Goal: Task Accomplishment & Management: Manage account settings

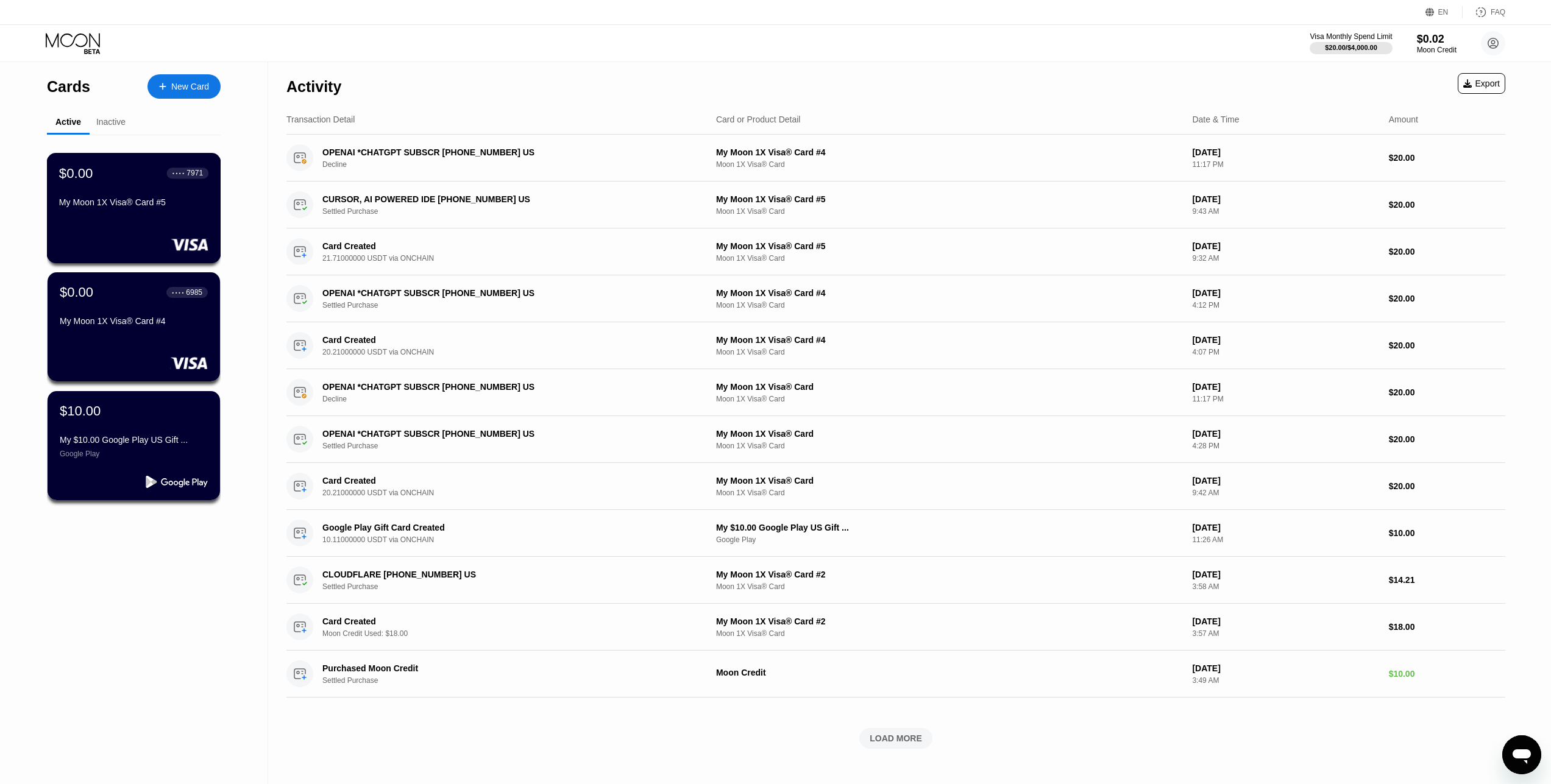
click at [105, 223] on div "$0.00 ● ● ● ● 7971 My Moon 1X Visa® Card #5" at bounding box center [134, 208] width 174 height 111
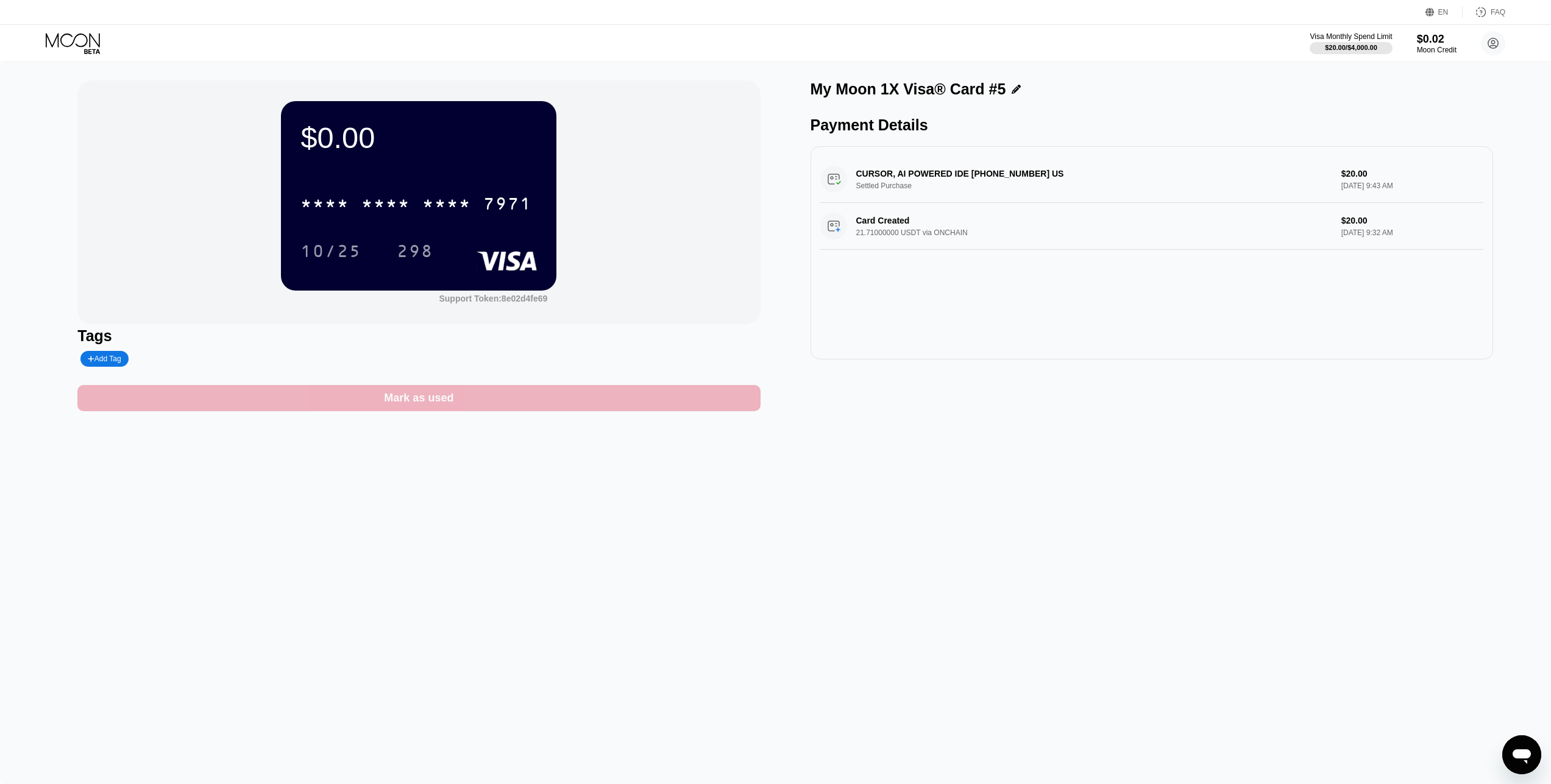
click at [508, 391] on div "Mark as used" at bounding box center [419, 397] width 682 height 26
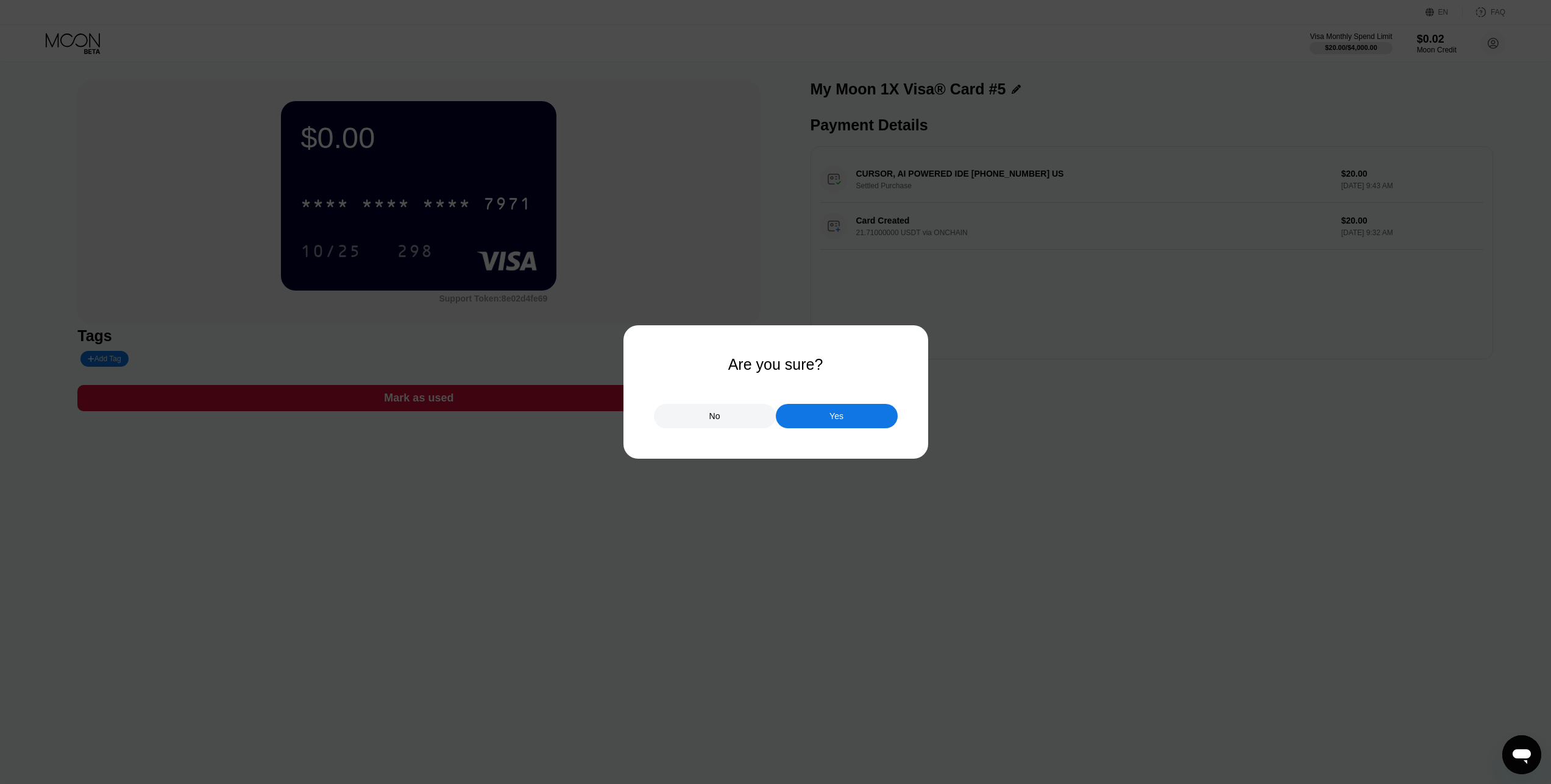
click at [858, 415] on div "Yes" at bounding box center [837, 416] width 122 height 24
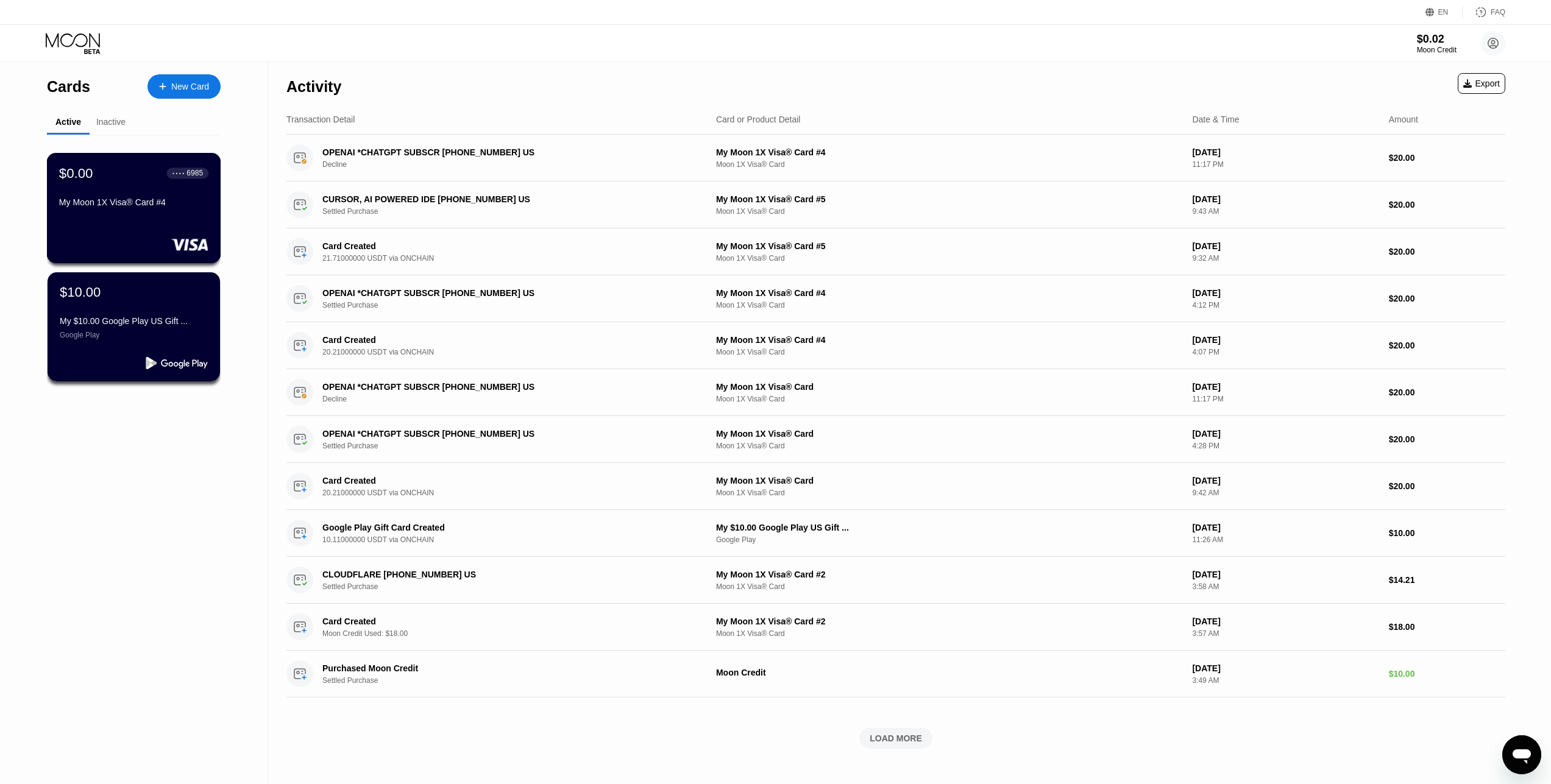
click at [110, 195] on div "$0.00 ● ● ● ● 6985 My Moon 1X Visa® Card #4" at bounding box center [133, 189] width 149 height 47
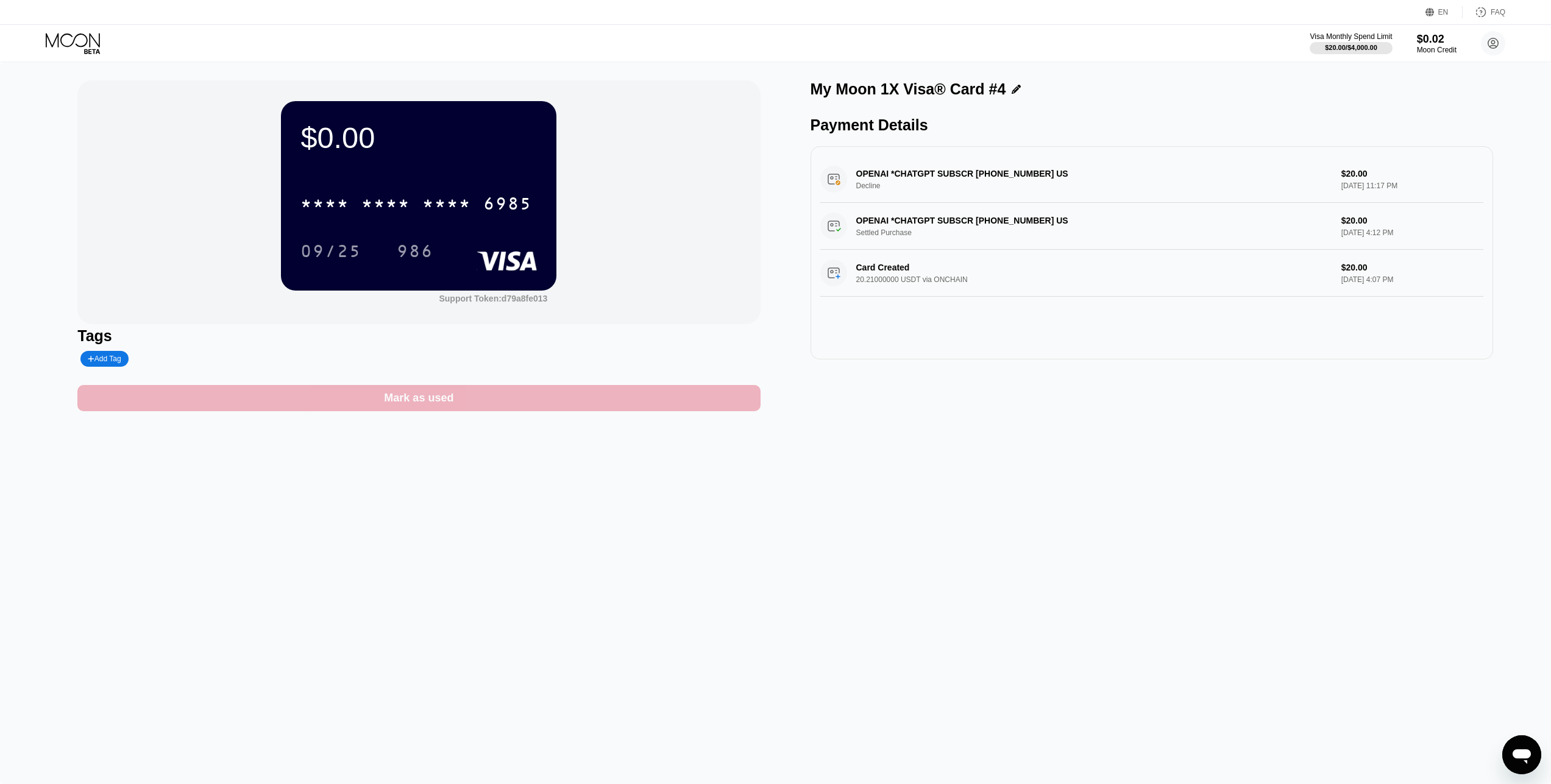
click at [599, 400] on div "Mark as used" at bounding box center [419, 397] width 682 height 26
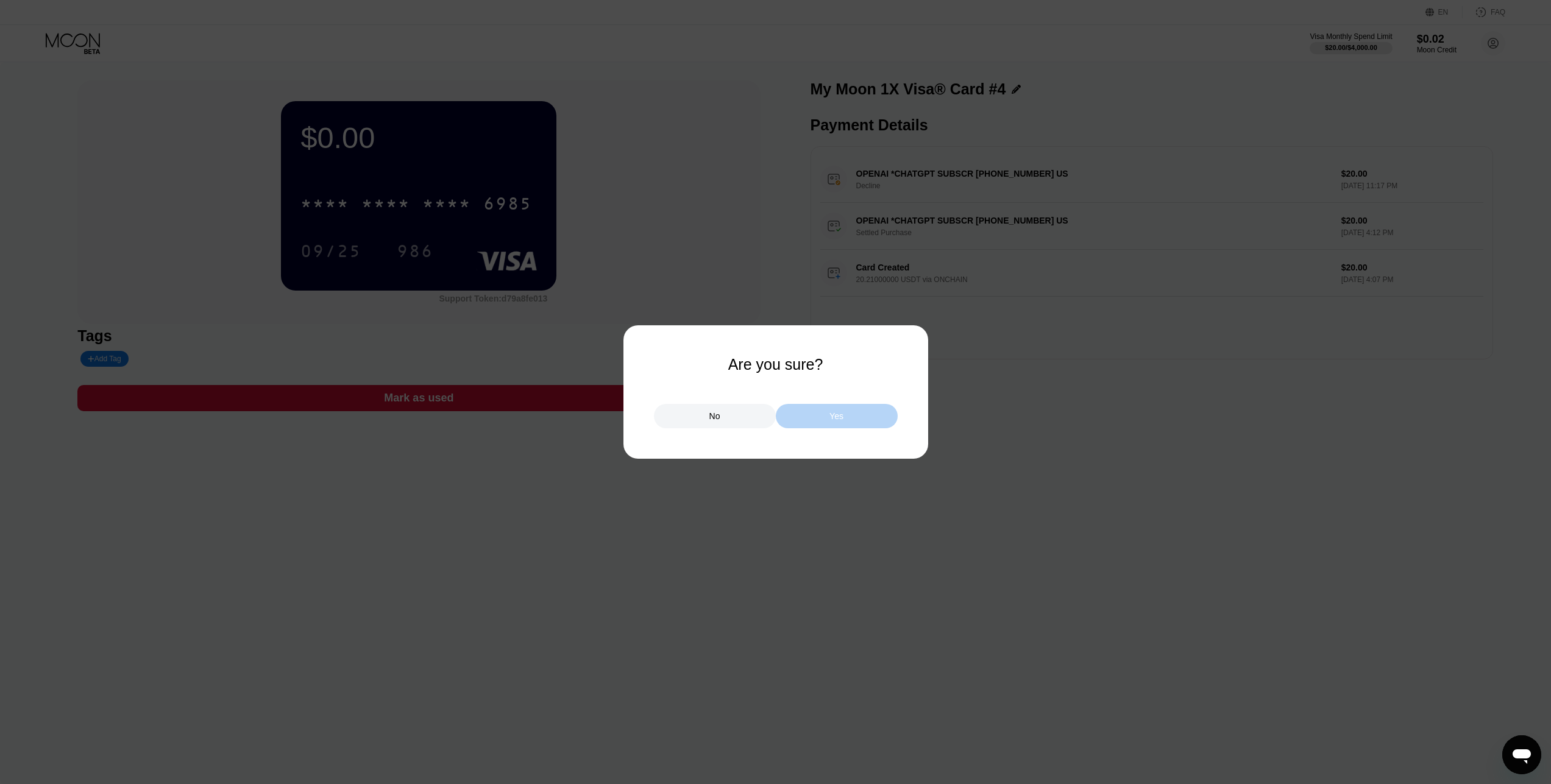
click at [832, 422] on div "Yes" at bounding box center [837, 416] width 122 height 24
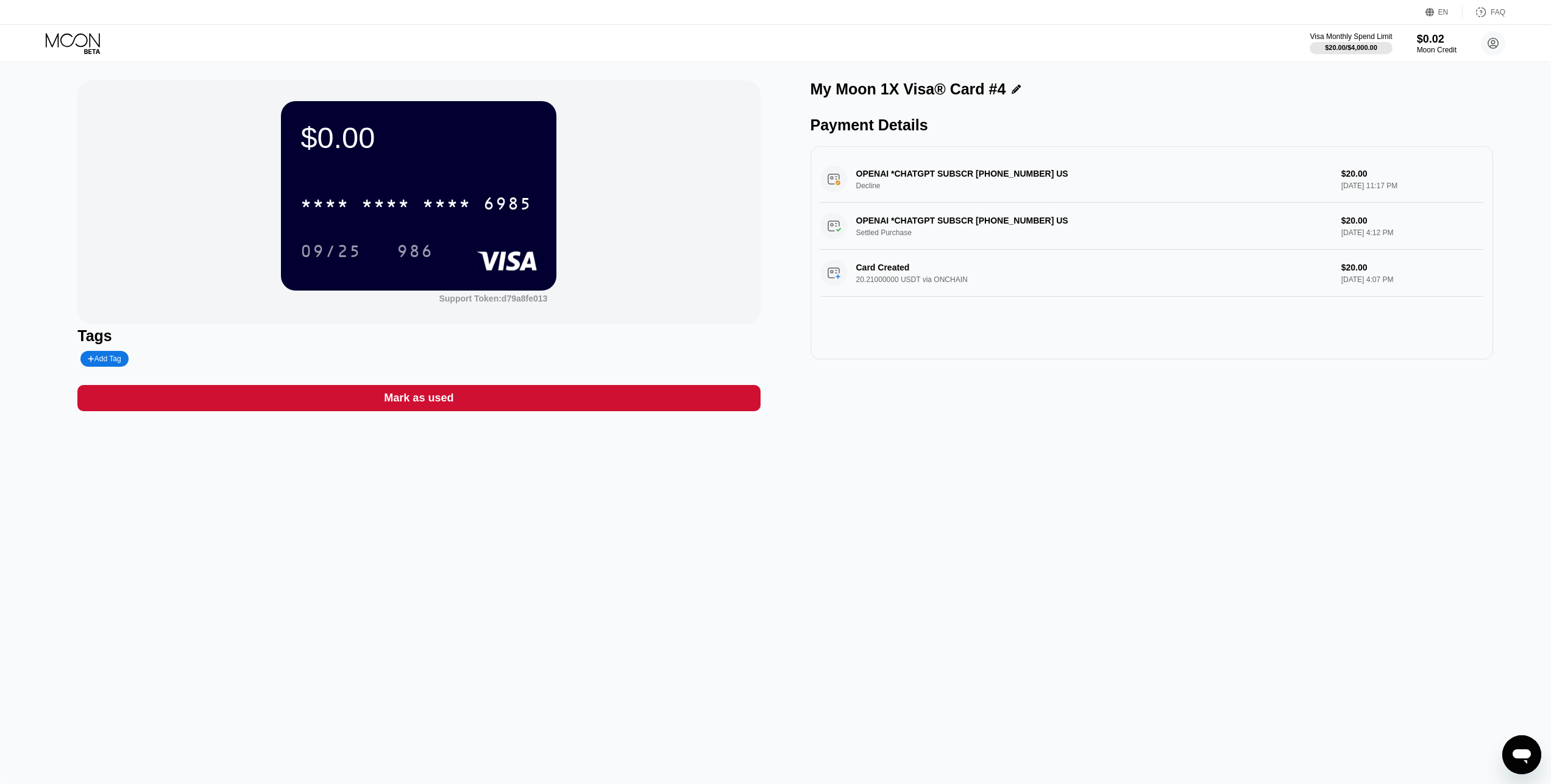
click at [73, 44] on icon at bounding box center [73, 43] width 57 height 21
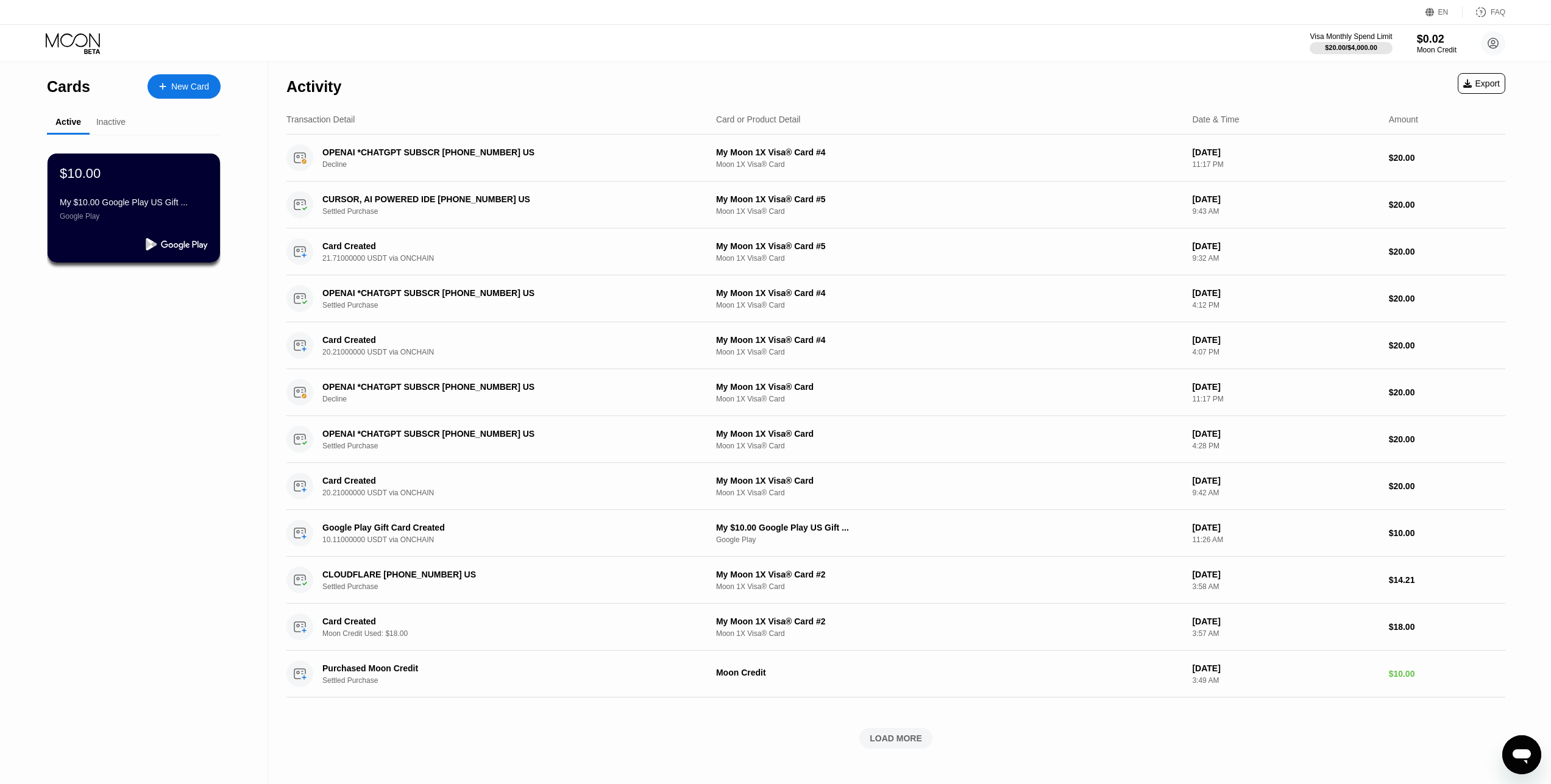
click at [175, 91] on div "New Card" at bounding box center [190, 87] width 38 height 10
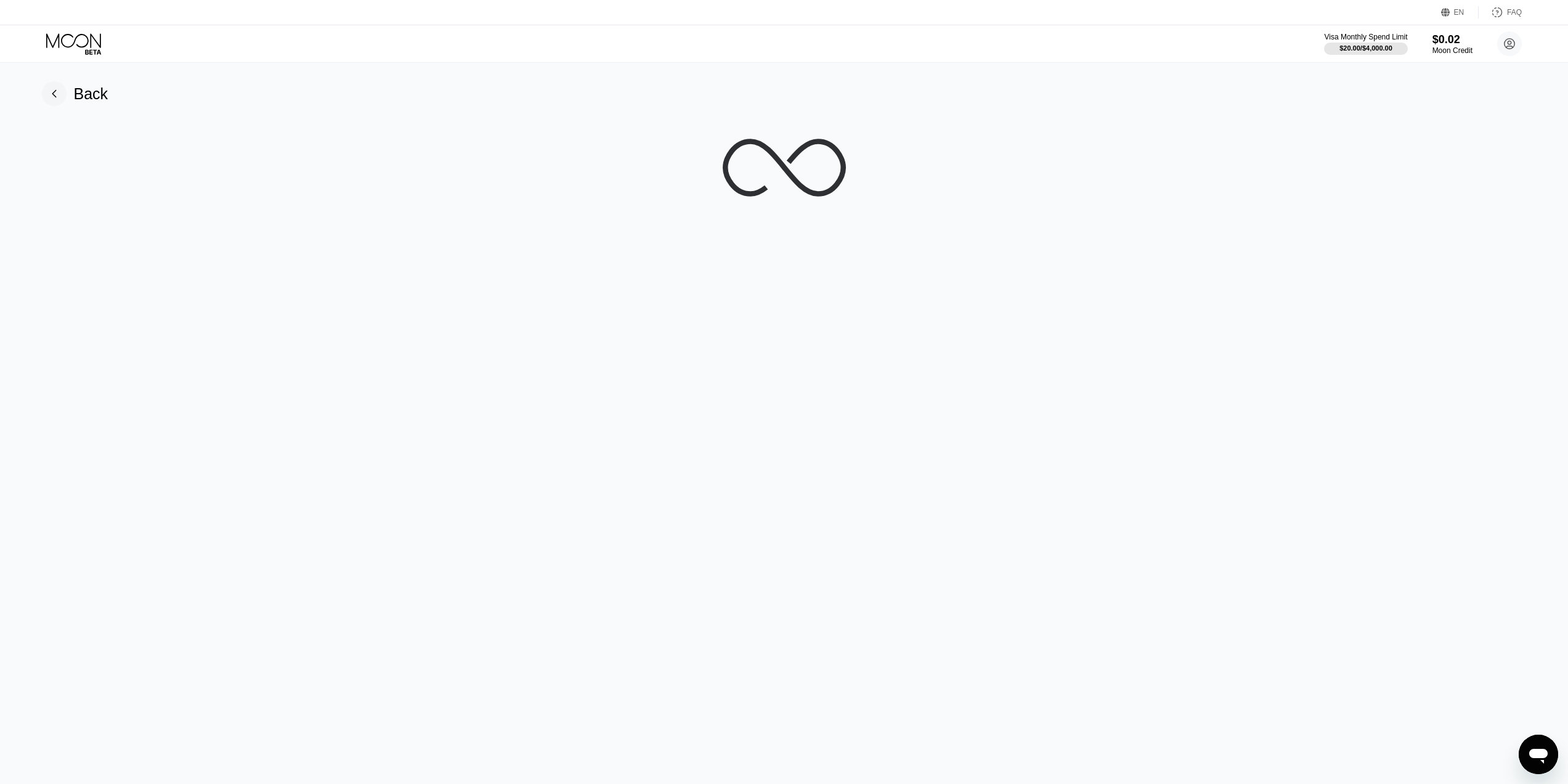
click at [100, 94] on div "Back" at bounding box center [91, 94] width 34 height 18
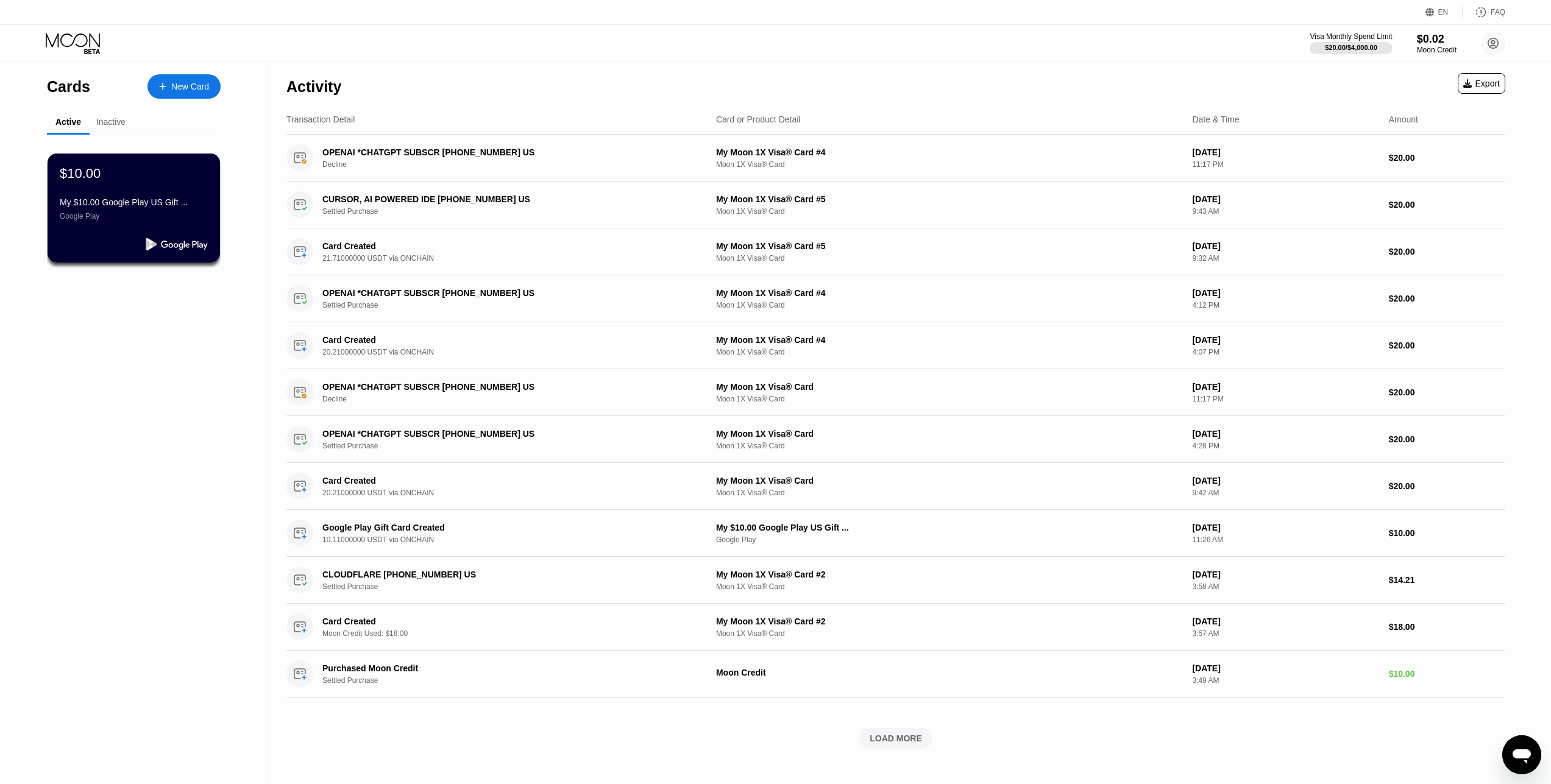
click at [197, 86] on div "New Card" at bounding box center [190, 87] width 38 height 10
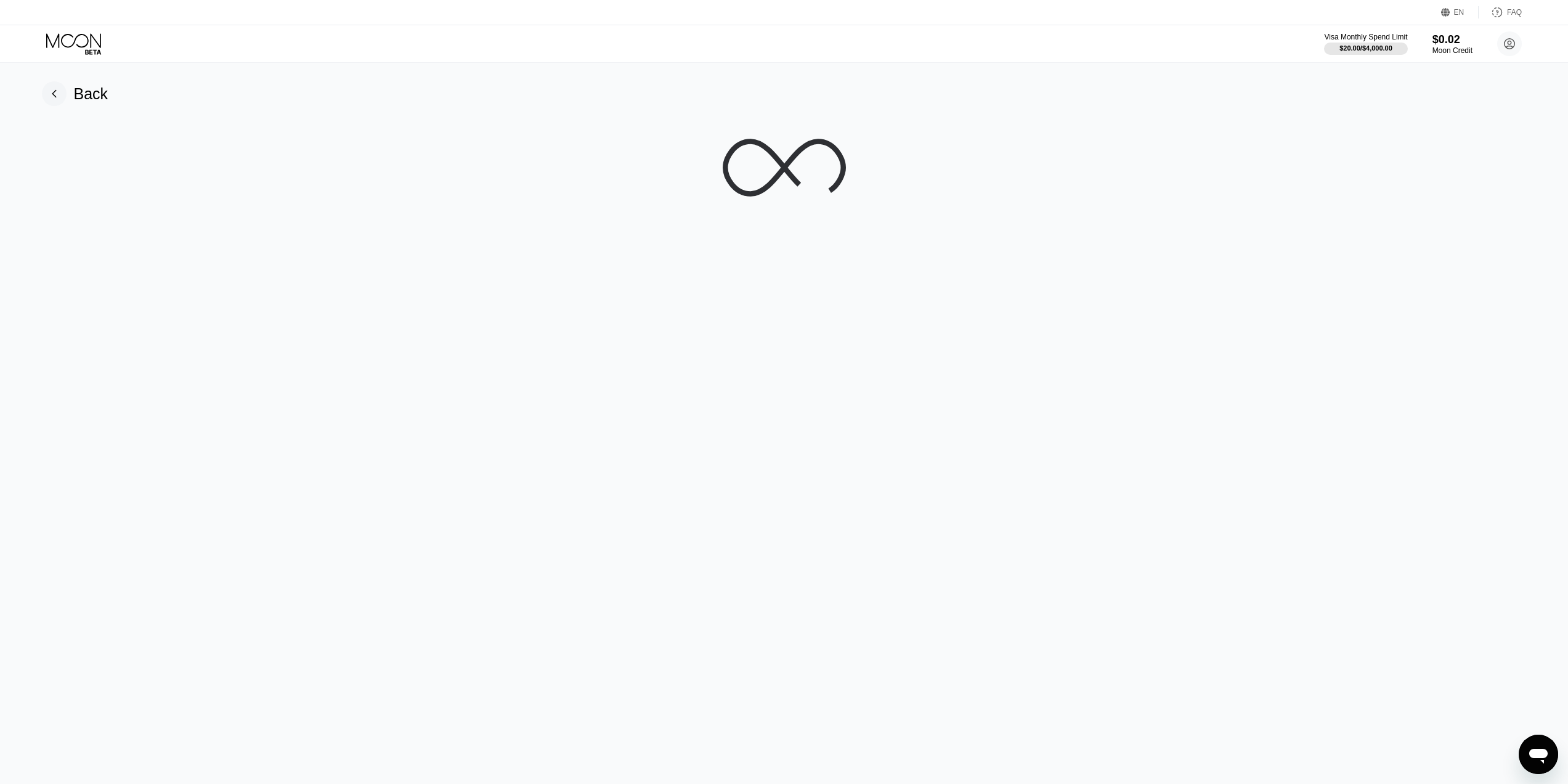
click at [595, 166] on div at bounding box center [784, 167] width 1541 height 123
click at [658, 152] on div at bounding box center [784, 167] width 1541 height 123
